Goal: Task Accomplishment & Management: Complete application form

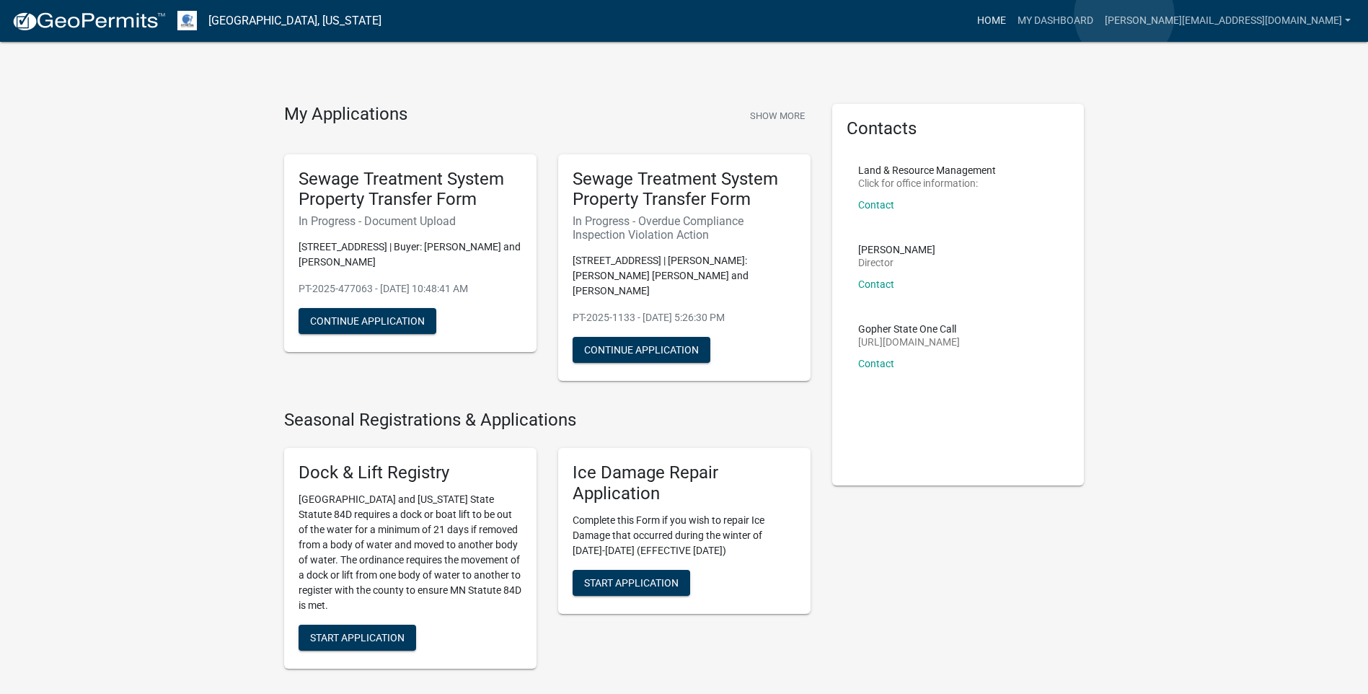
click at [1011, 15] on link "Home" at bounding box center [991, 20] width 40 height 27
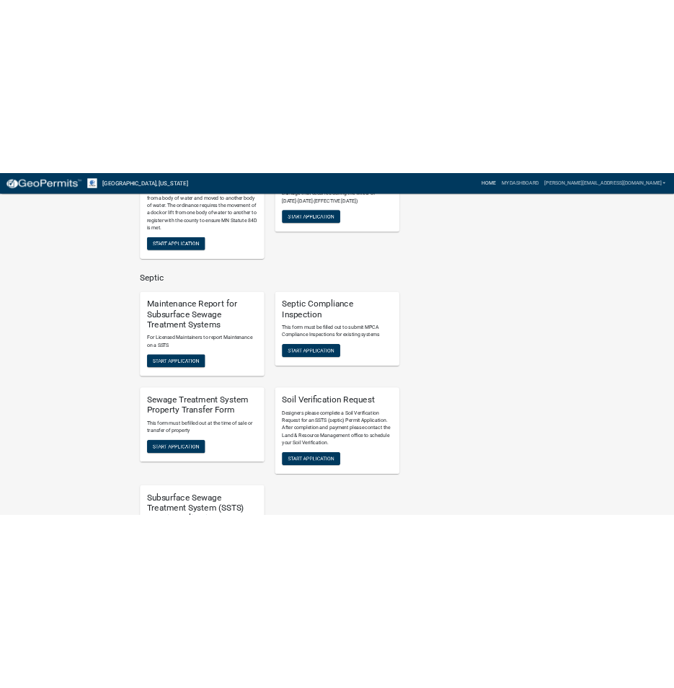
scroll to position [505, 0]
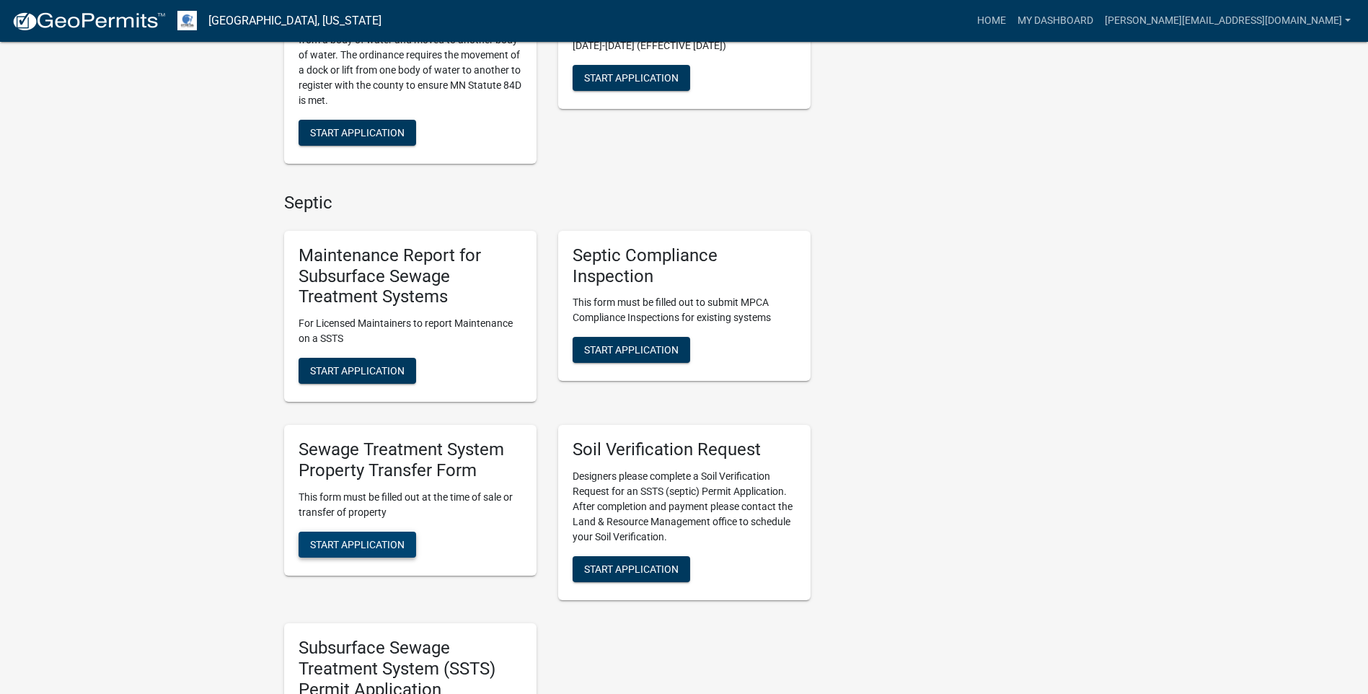
click at [363, 538] on span "Start Application" at bounding box center [357, 544] width 94 height 12
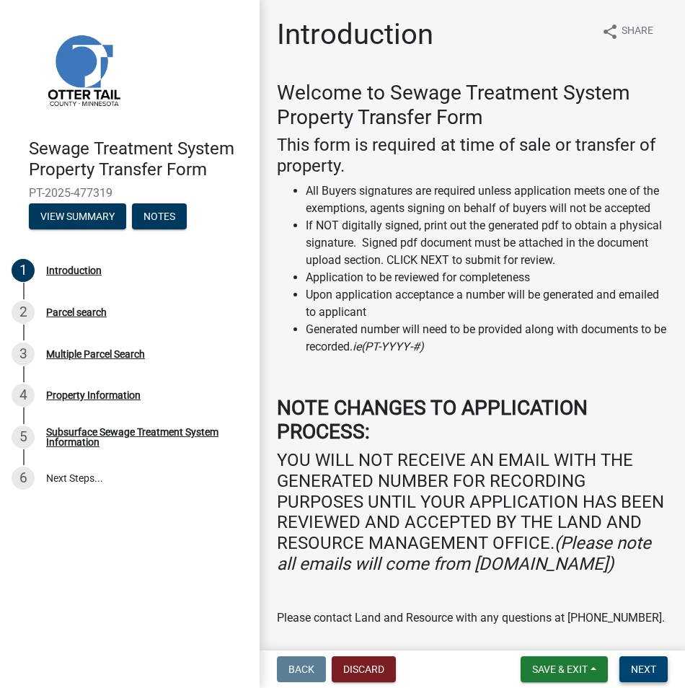
drag, startPoint x: 643, startPoint y: 671, endPoint x: 384, endPoint y: 585, distance: 273.6
click at [642, 670] on span "Next" at bounding box center [643, 669] width 25 height 12
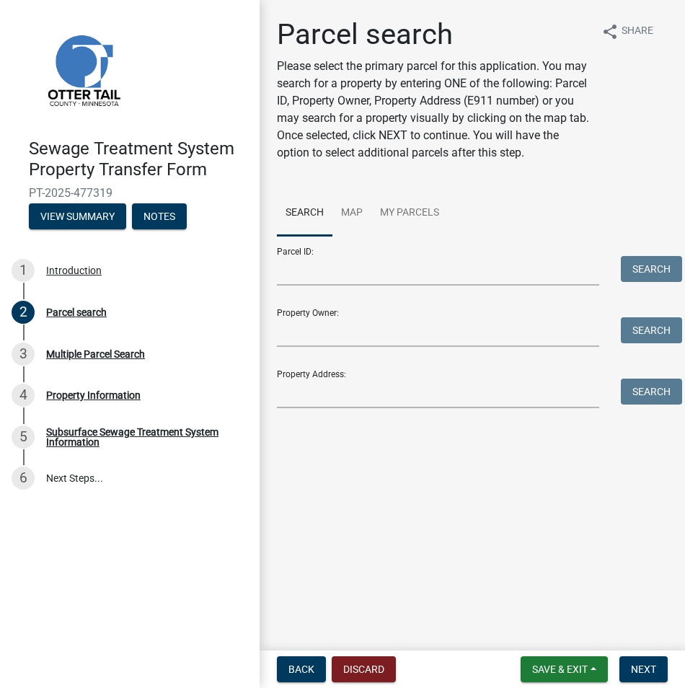
click at [384, 285] on form "Parcel ID: Search Property Owner: Search Property Address: Search" at bounding box center [472, 322] width 391 height 172
click at [389, 273] on input "Parcel ID:" at bounding box center [438, 271] width 322 height 30
paste input "71-004-99-0630-000"
type input "71-004-99-0630-000"
click at [652, 278] on button "Search" at bounding box center [651, 269] width 61 height 26
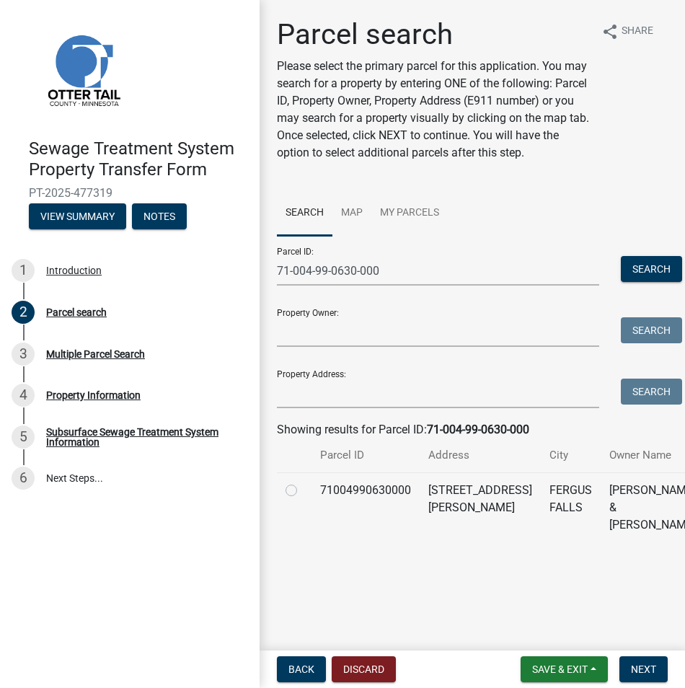
click at [303, 482] on label at bounding box center [303, 482] width 0 height 0
click at [303, 491] on input "radio" at bounding box center [307, 486] width 9 height 9
radio input "true"
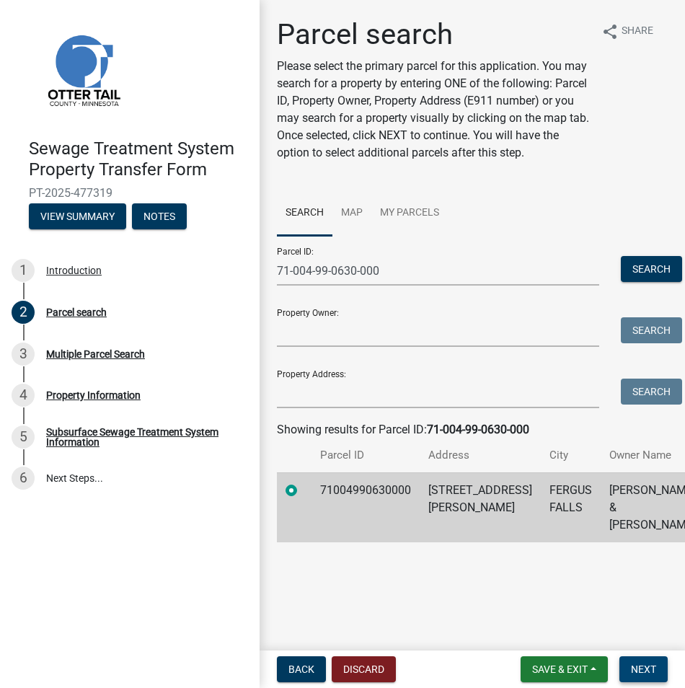
click at [637, 665] on span "Next" at bounding box center [643, 669] width 25 height 12
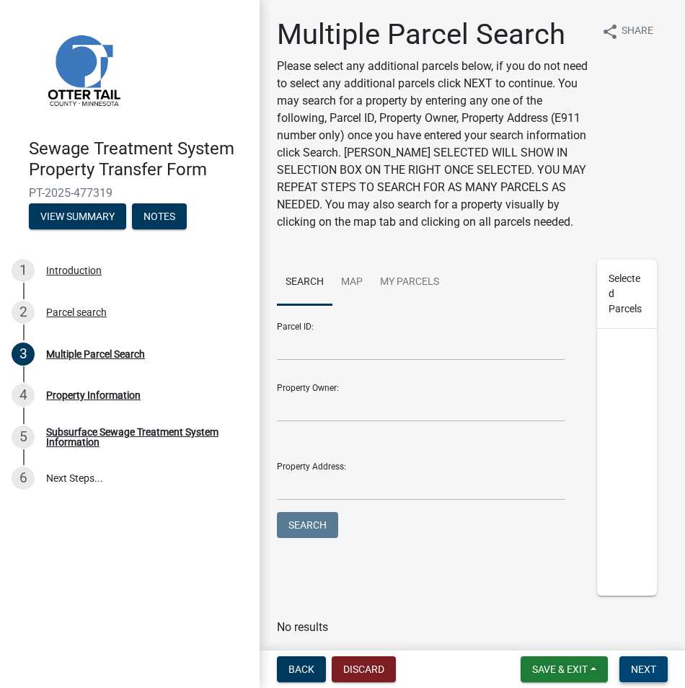
click at [647, 672] on span "Next" at bounding box center [643, 669] width 25 height 12
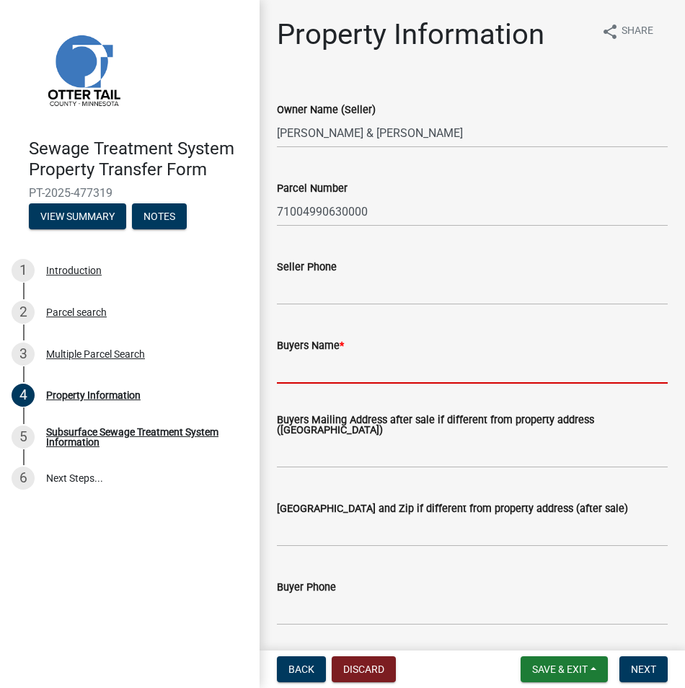
click at [297, 366] on input "Buyers Name *" at bounding box center [472, 369] width 391 height 30
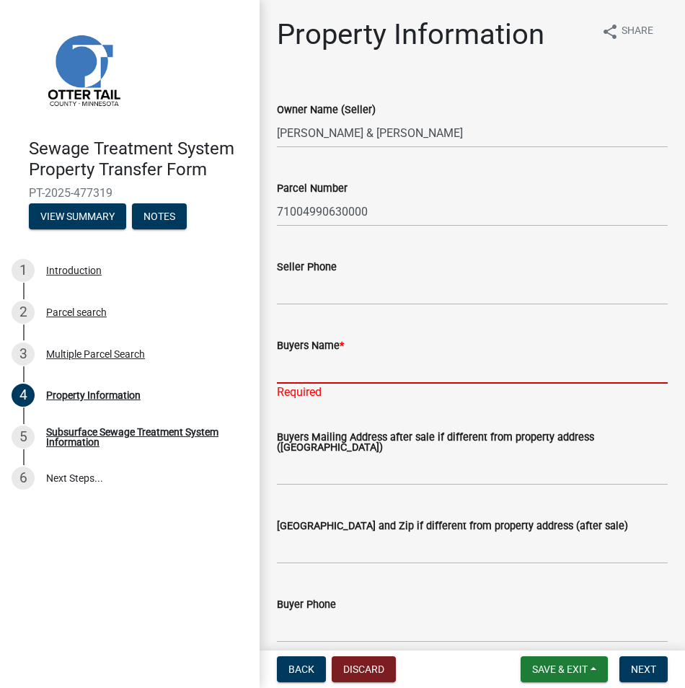
click at [287, 368] on input "Buyers Name *" at bounding box center [472, 369] width 391 height 30
paste input "[PERSON_NAME]"
type input "[PERSON_NAME]"
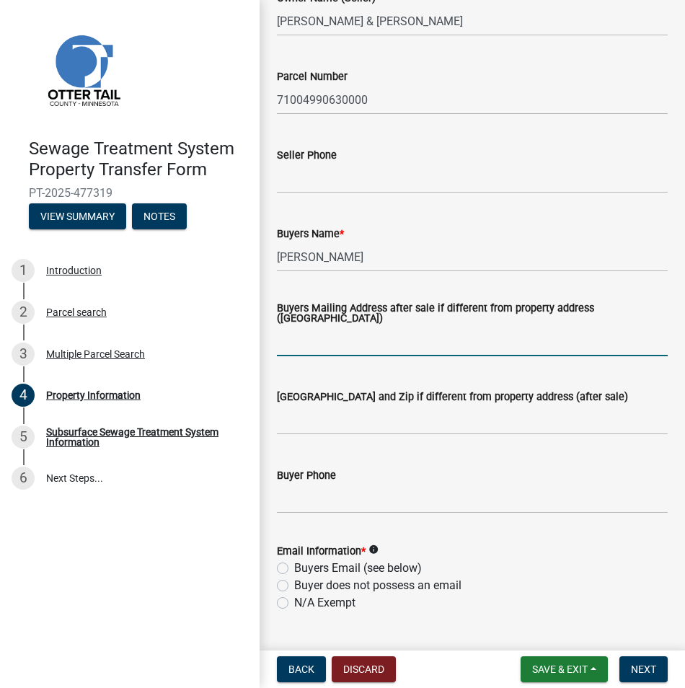
scroll to position [360, 0]
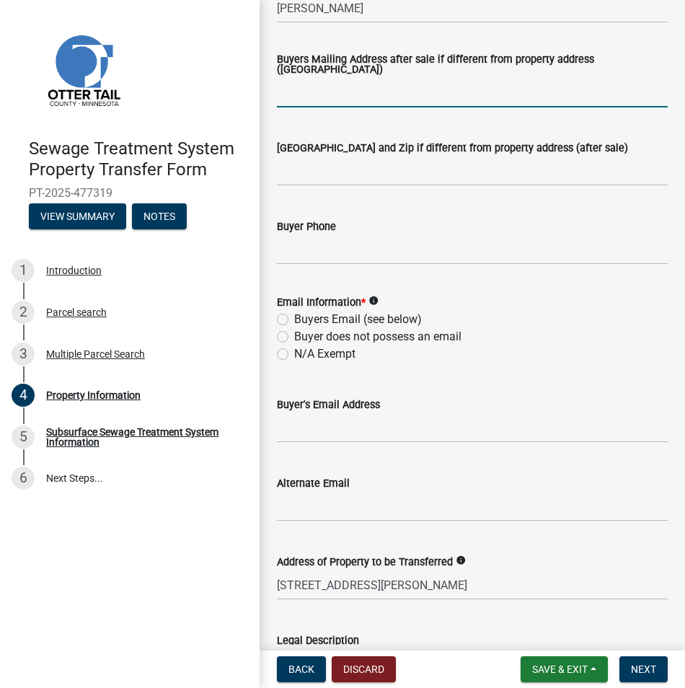
click at [294, 353] on label "N/A Exempt" at bounding box center [324, 353] width 61 height 17
click at [294, 353] on input "N/A Exempt" at bounding box center [298, 349] width 9 height 9
radio input "true"
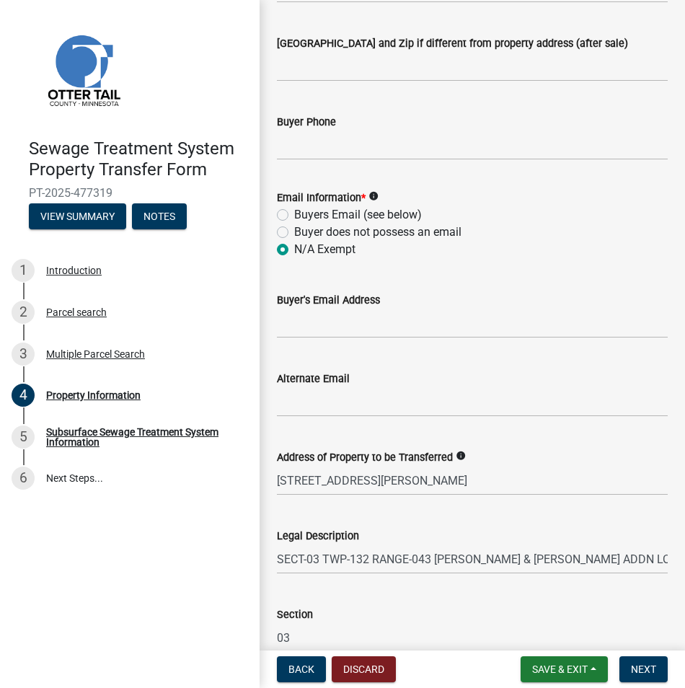
scroll to position [621, 0]
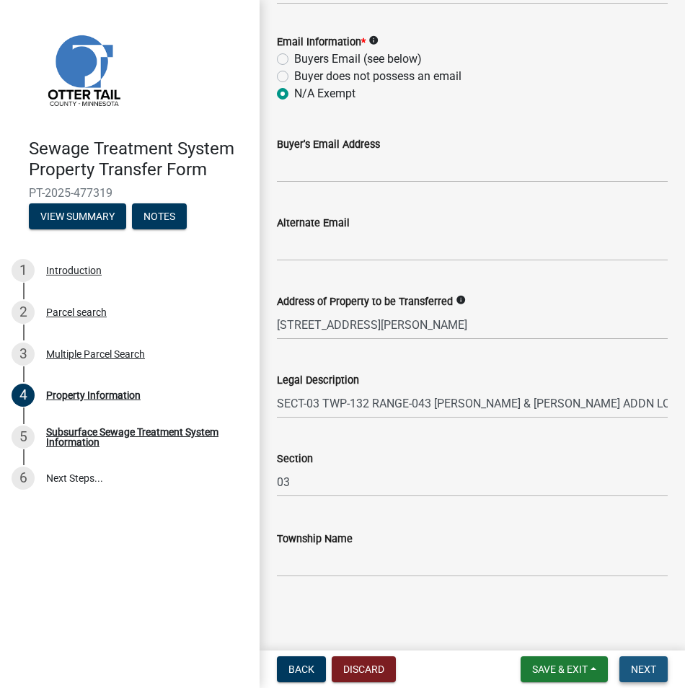
click at [637, 670] on span "Next" at bounding box center [643, 669] width 25 height 12
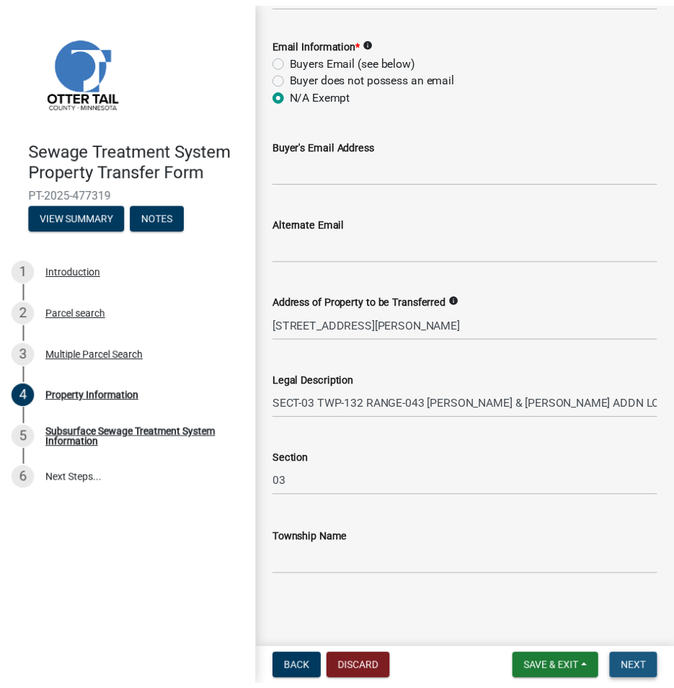
scroll to position [0, 0]
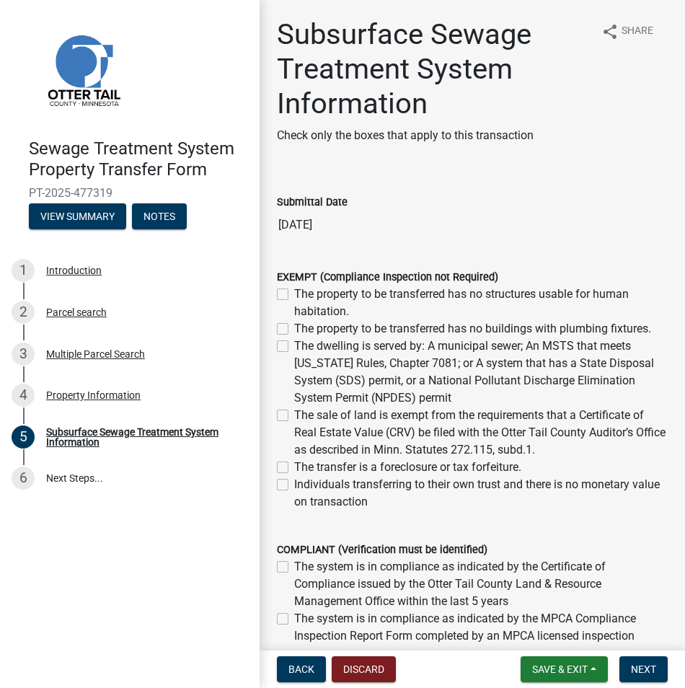
click at [294, 347] on label "The dwelling is served by: A municipal sewer; An MSTS that meets [US_STATE] Rul…" at bounding box center [480, 371] width 373 height 69
click at [294, 347] on input "The dwelling is served by: A municipal sewer; An MSTS that meets [US_STATE] Rul…" at bounding box center [298, 341] width 9 height 9
checkbox input "true"
checkbox input "false"
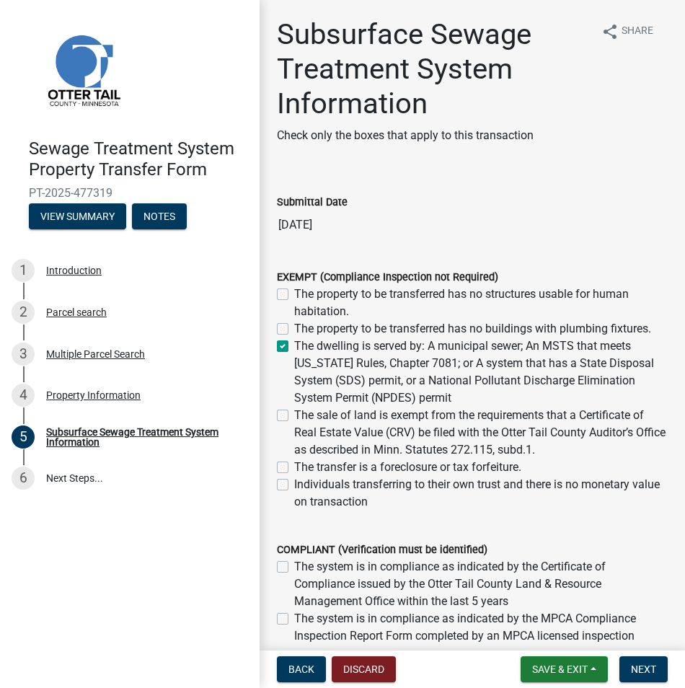
checkbox input "true"
checkbox input "false"
click at [650, 671] on span "Next" at bounding box center [643, 669] width 25 height 12
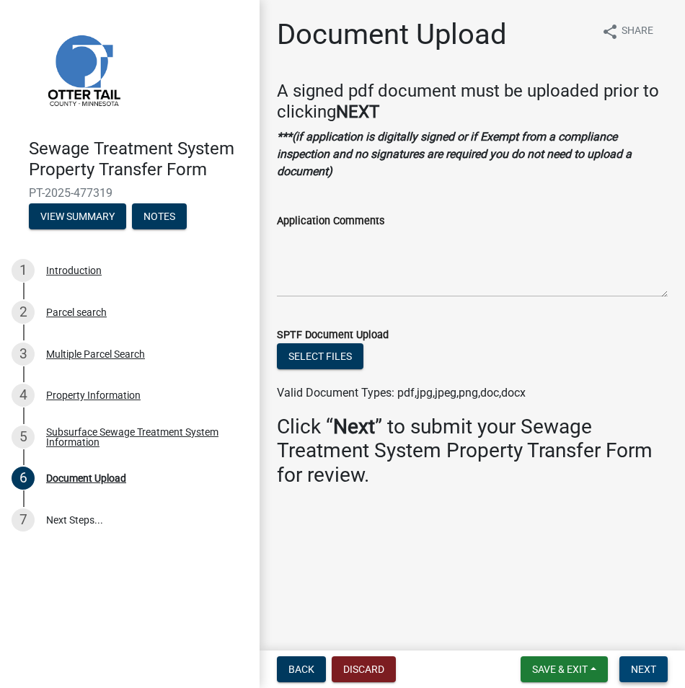
click at [650, 671] on span "Next" at bounding box center [643, 669] width 25 height 12
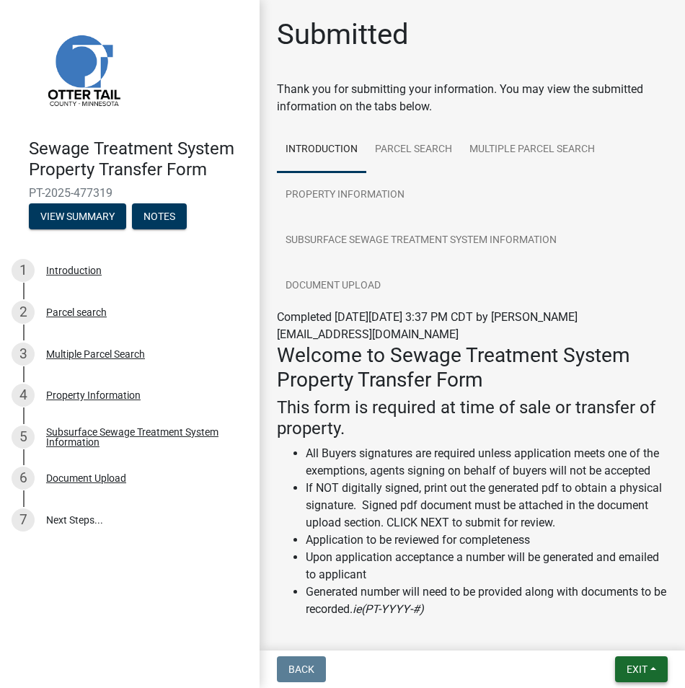
click at [650, 671] on button "Exit" at bounding box center [641, 669] width 53 height 26
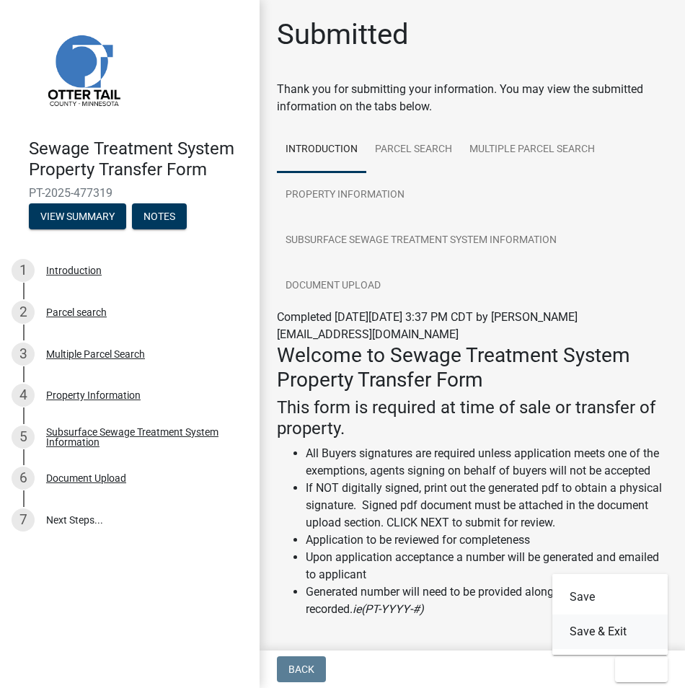
click at [611, 617] on button "Save & Exit" at bounding box center [609, 631] width 115 height 35
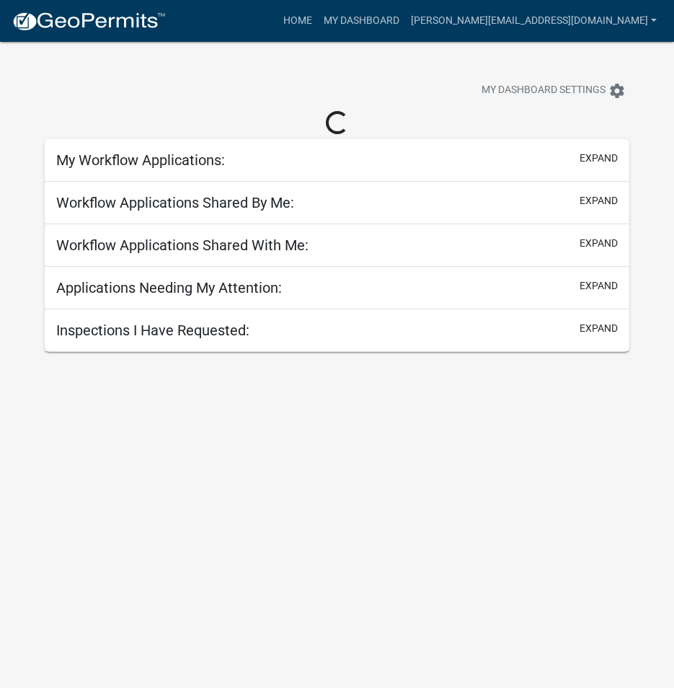
select select "3: 100"
